Goal: Task Accomplishment & Management: Complete application form

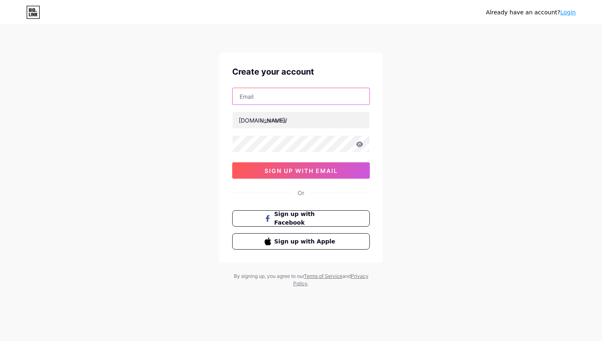
click at [250, 104] on input "text" at bounding box center [300, 96] width 137 height 16
type input "[PERSON_NAME][EMAIL_ADDRESS][DOMAIN_NAME]"
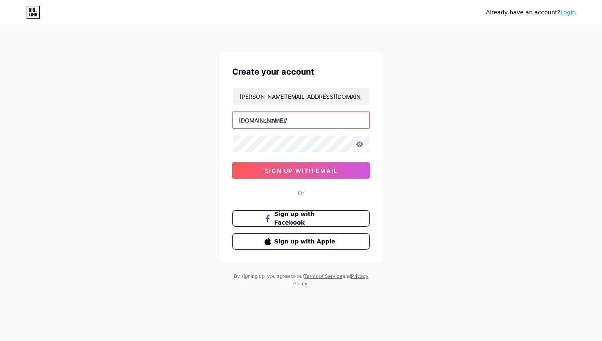
click at [285, 123] on input "text" at bounding box center [300, 120] width 137 height 16
type input "souveyou"
click at [361, 144] on icon at bounding box center [359, 143] width 7 height 5
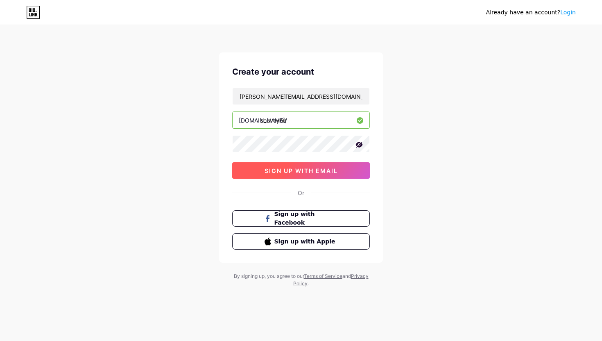
click at [306, 171] on span "sign up with email" at bounding box center [300, 170] width 73 height 7
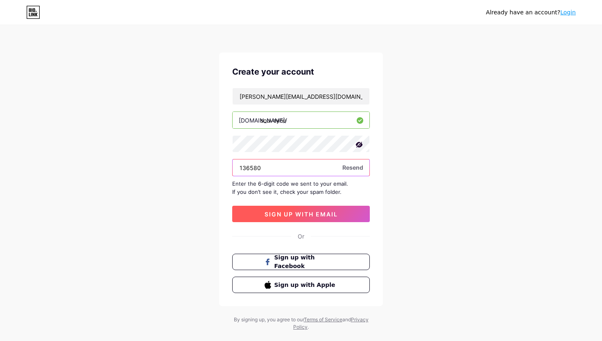
type input "136580"
click at [304, 217] on button "sign up with email" at bounding box center [301, 213] width 138 height 16
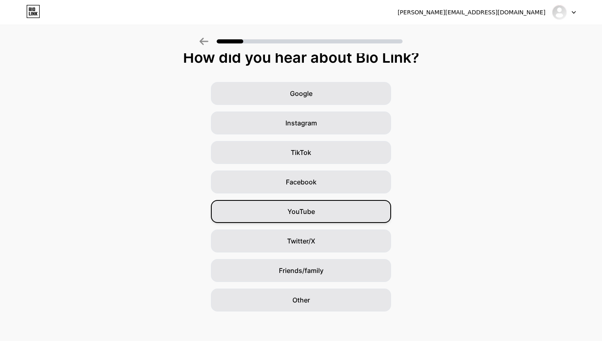
scroll to position [12, 0]
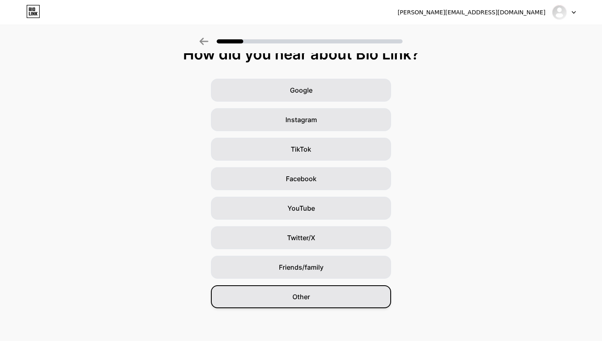
click at [304, 294] on span "Other" at bounding box center [301, 296] width 18 height 10
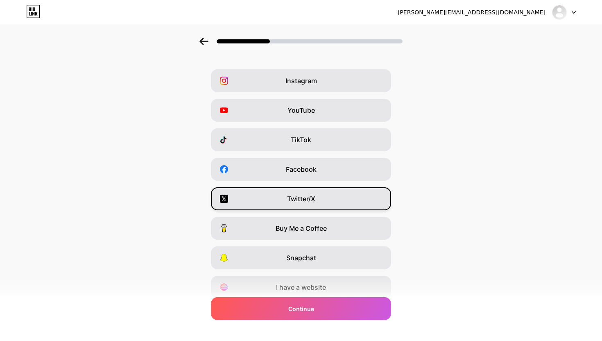
scroll to position [0, 0]
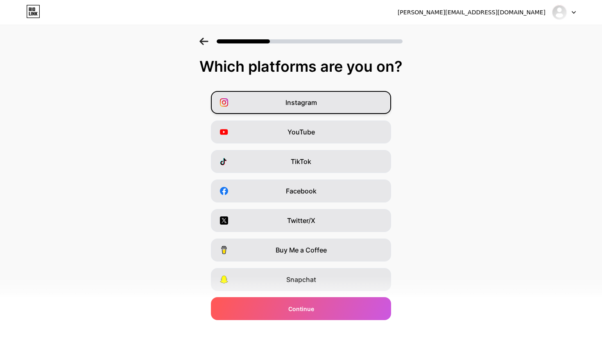
click at [298, 99] on span "Instagram" at bounding box center [301, 102] width 32 height 10
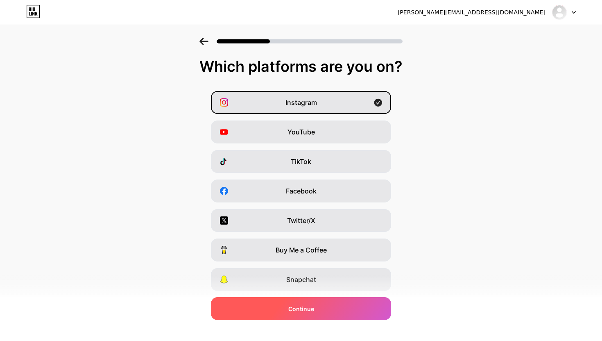
click at [308, 305] on span "Continue" at bounding box center [301, 308] width 26 height 9
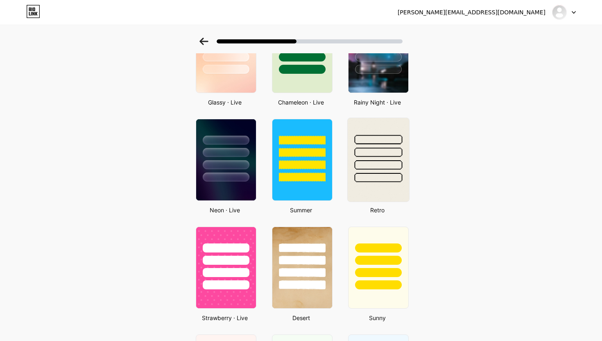
scroll to position [298, 0]
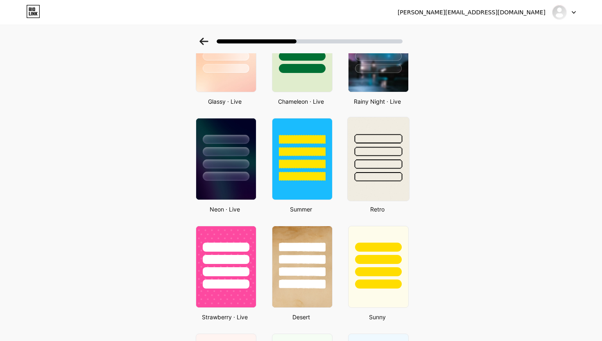
click at [374, 190] on img at bounding box center [378, 159] width 61 height 84
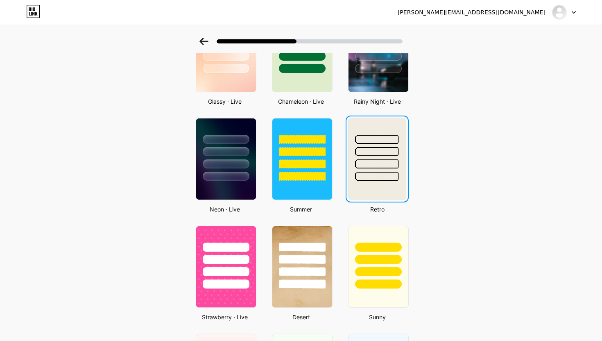
scroll to position [0, 0]
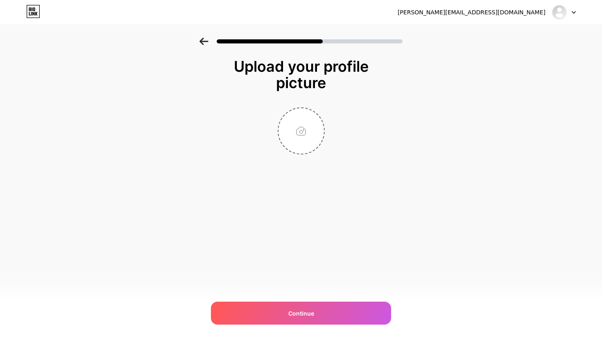
click at [203, 43] on icon at bounding box center [203, 41] width 9 height 7
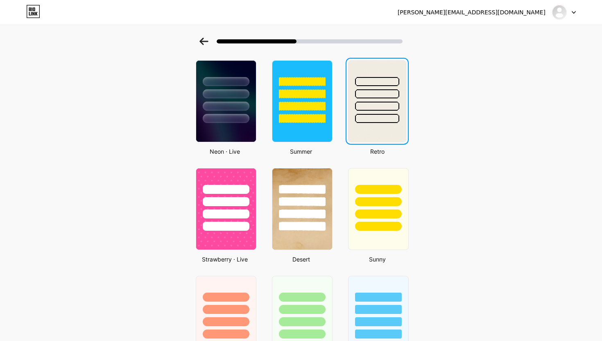
scroll to position [358, 0]
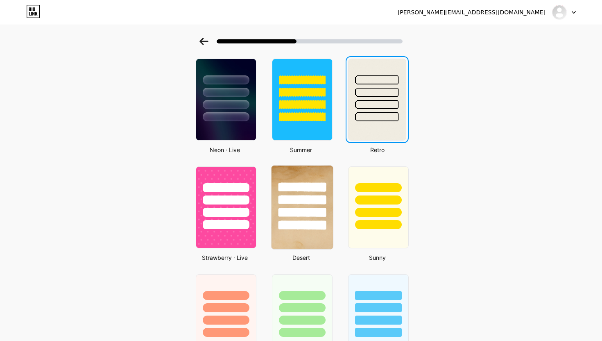
click at [297, 243] on img at bounding box center [301, 207] width 61 height 84
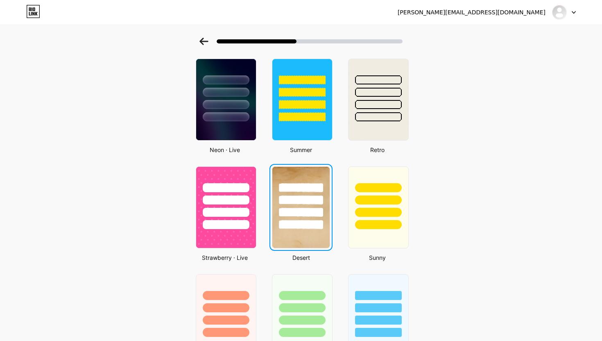
scroll to position [0, 0]
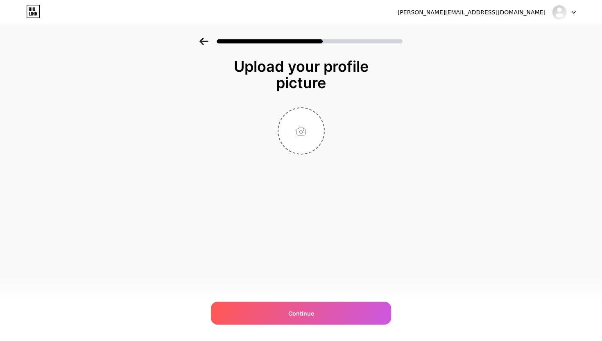
click at [203, 46] on div at bounding box center [301, 39] width 602 height 29
click at [203, 42] on icon at bounding box center [203, 41] width 9 height 7
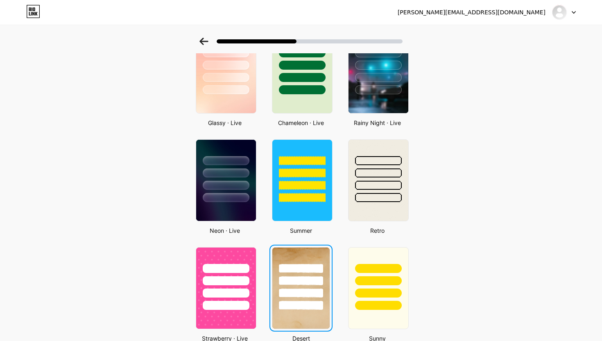
scroll to position [279, 0]
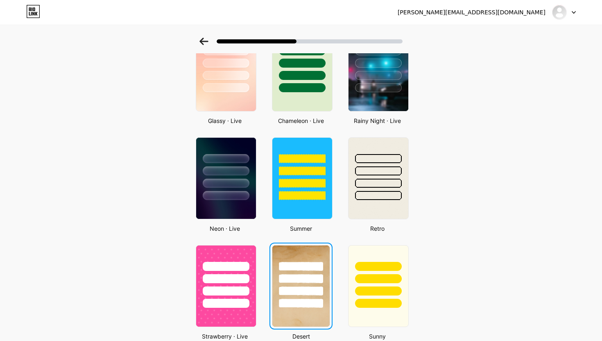
click at [300, 257] on div at bounding box center [300, 276] width 57 height 62
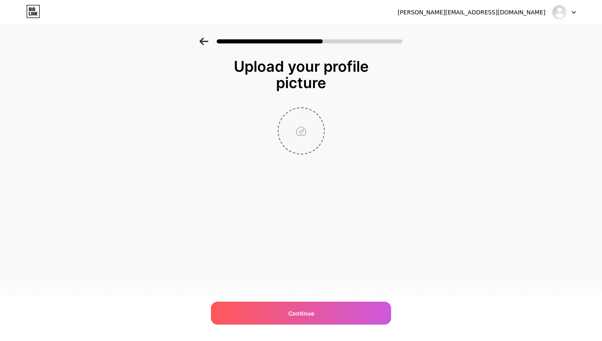
click at [299, 122] on input "file" at bounding box center [300, 130] width 45 height 45
